Goal: Task Accomplishment & Management: Manage account settings

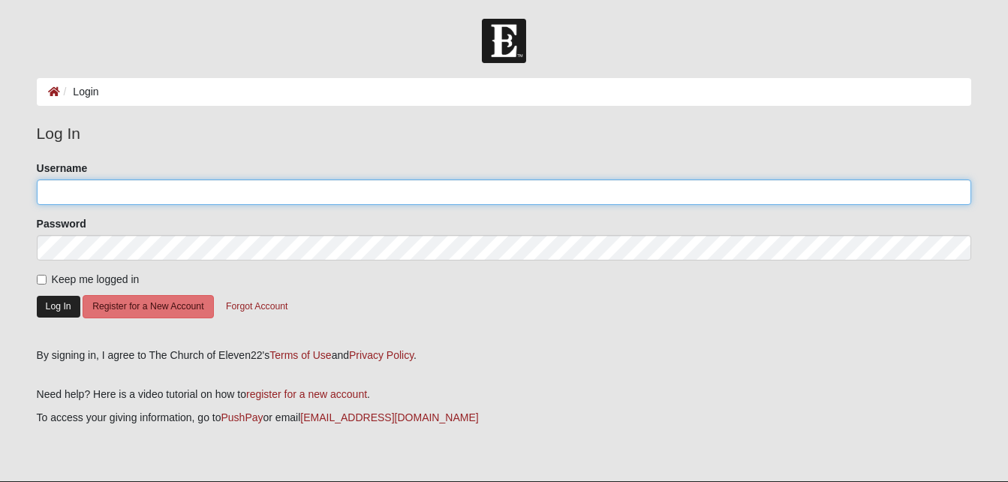
type input "bradjill"
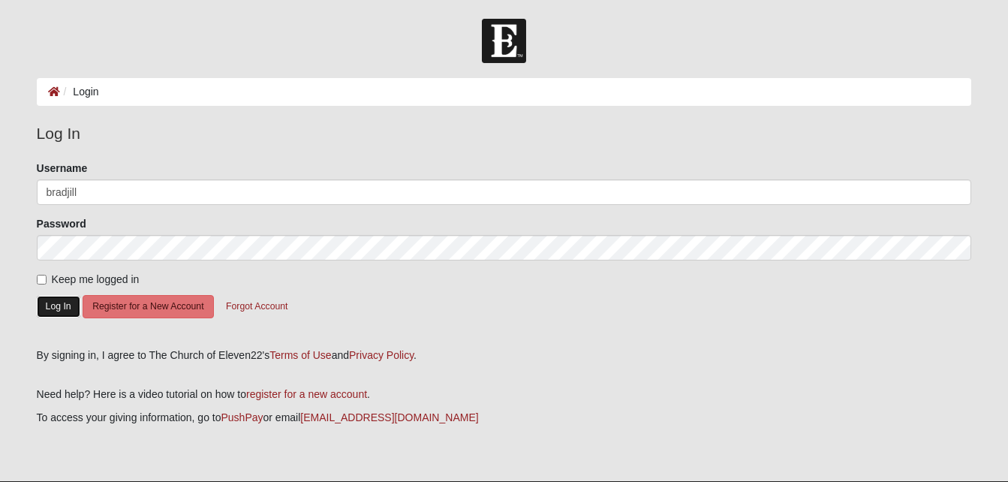
click at [64, 304] on button "Log In" at bounding box center [59, 307] width 44 height 22
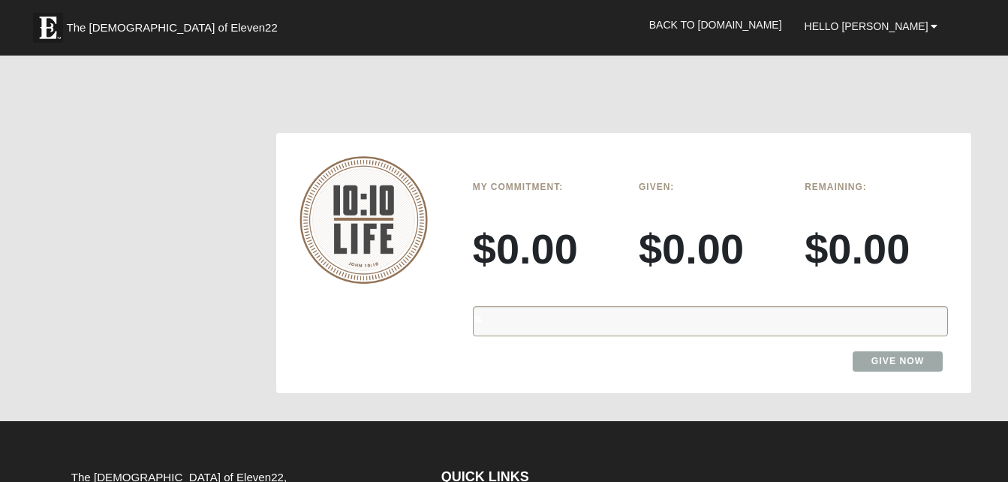
scroll to position [1291, 0]
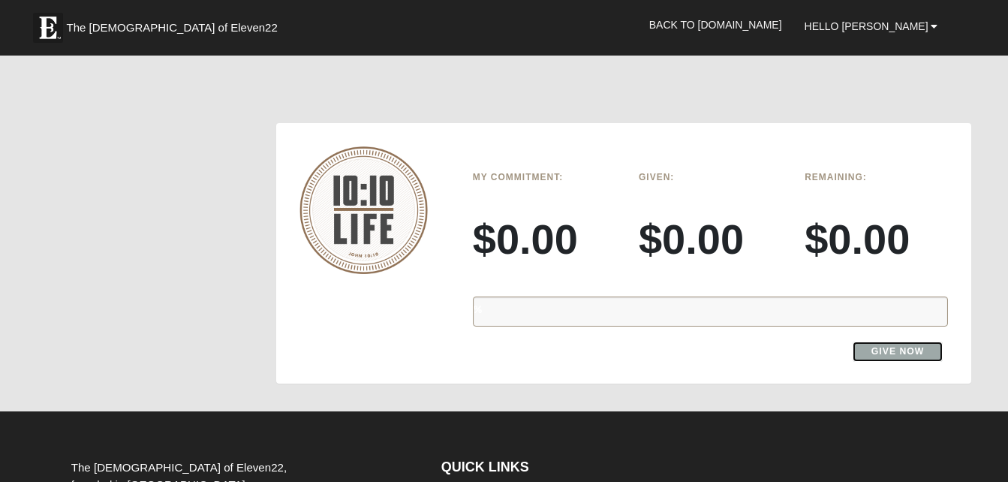
click at [885, 341] on link "Give Now" at bounding box center [897, 351] width 91 height 20
